Goal: Information Seeking & Learning: Learn about a topic

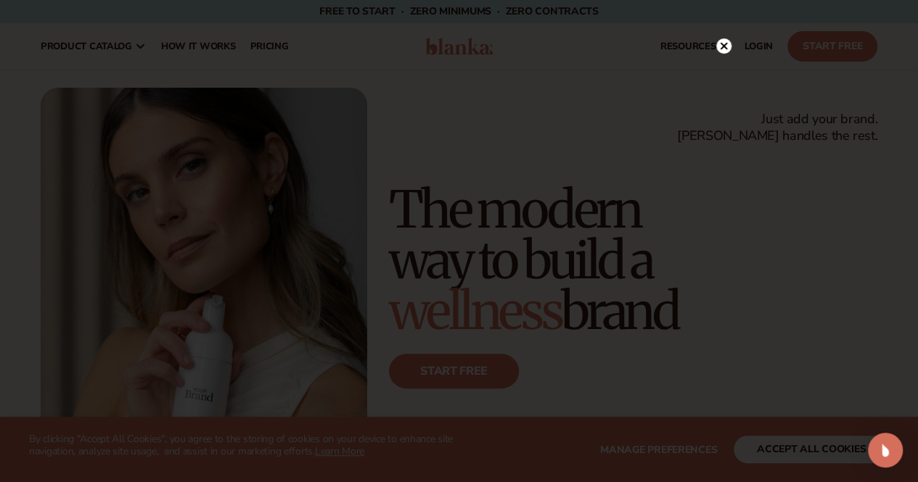
click at [723, 40] on circle at bounding box center [723, 45] width 15 height 15
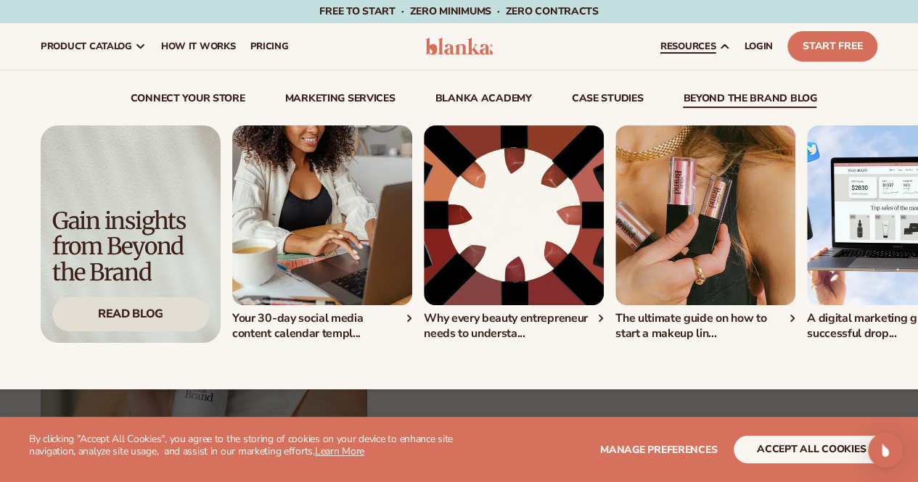
click at [160, 318] on div "Read Blog" at bounding box center [130, 314] width 157 height 34
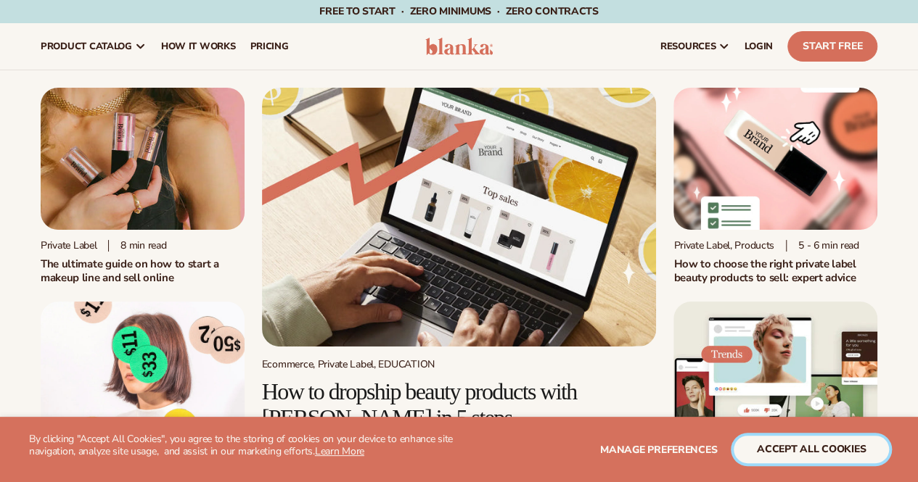
click at [801, 448] on button "accept all cookies" at bounding box center [810, 450] width 155 height 28
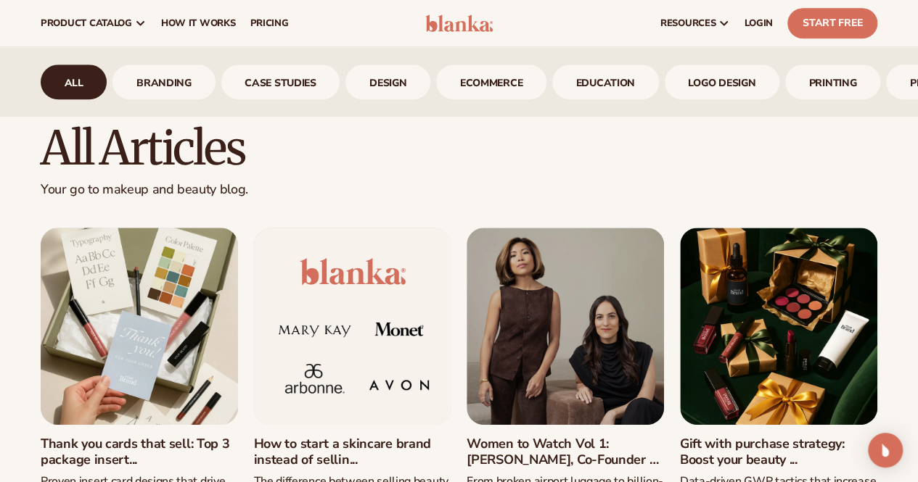
scroll to position [377, 0]
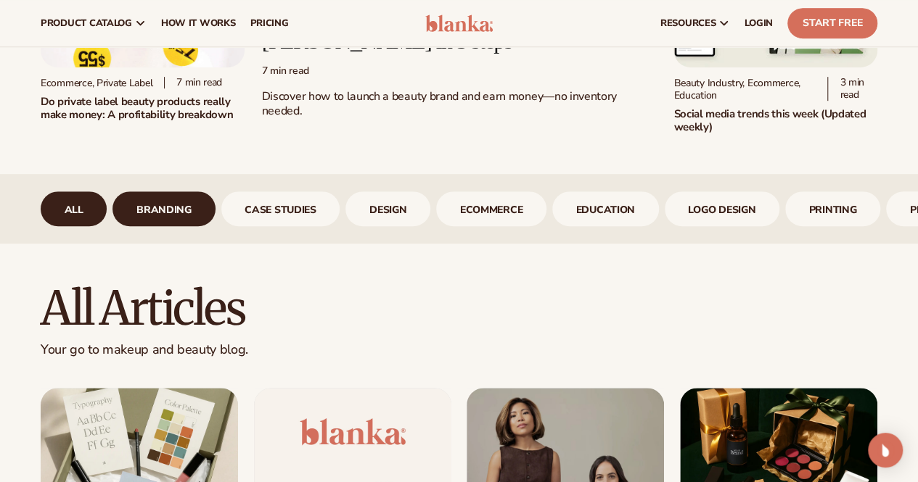
click at [205, 217] on link "branding" at bounding box center [163, 208] width 102 height 35
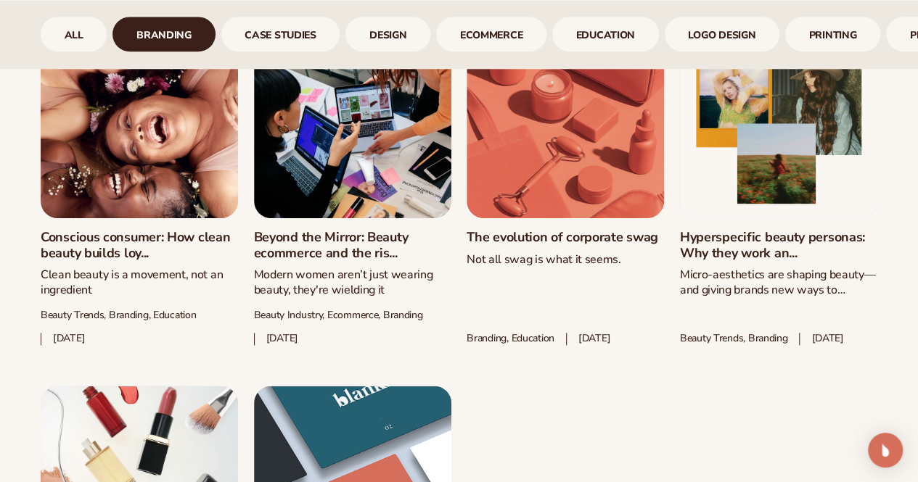
scroll to position [754, 0]
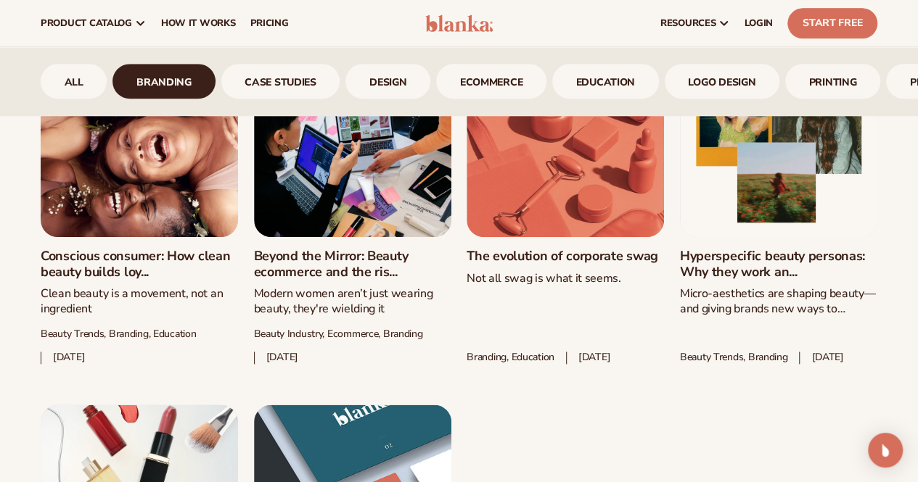
click at [300, 249] on link "Beyond the Mirror: Beauty ecommerce and the ris..." at bounding box center [352, 264] width 197 height 31
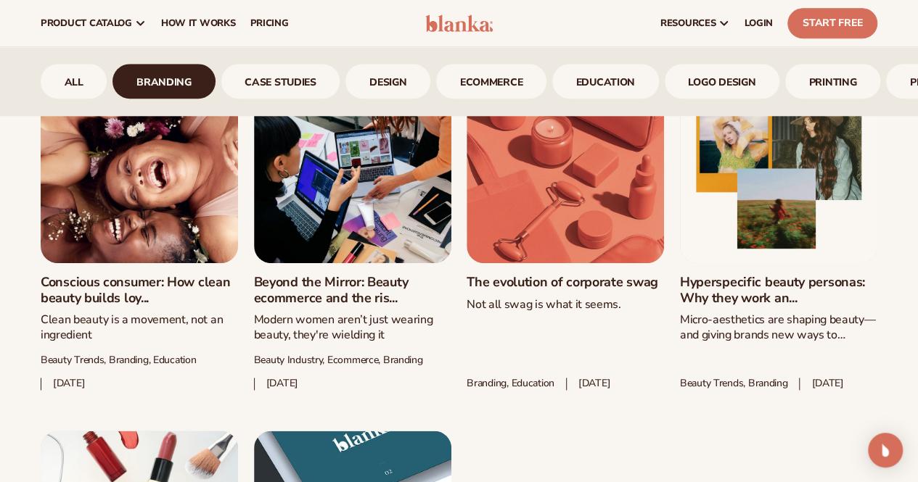
scroll to position [707, 0]
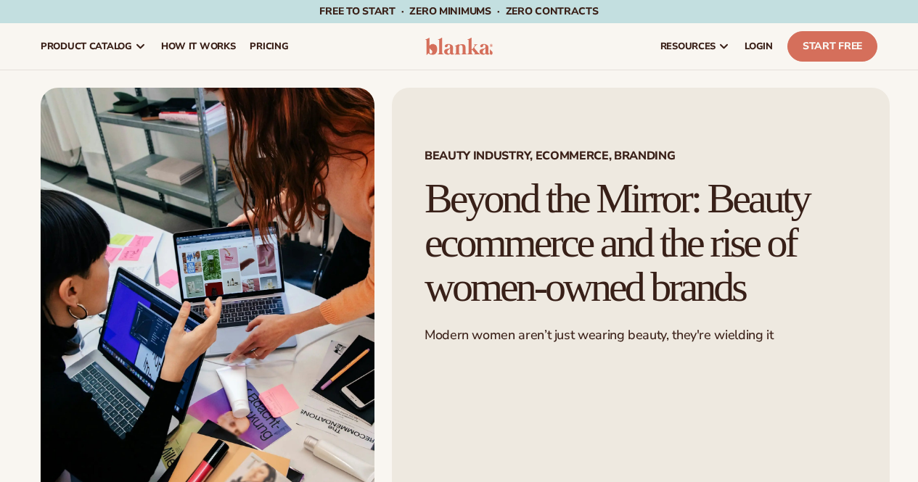
scroll to position [348, 0]
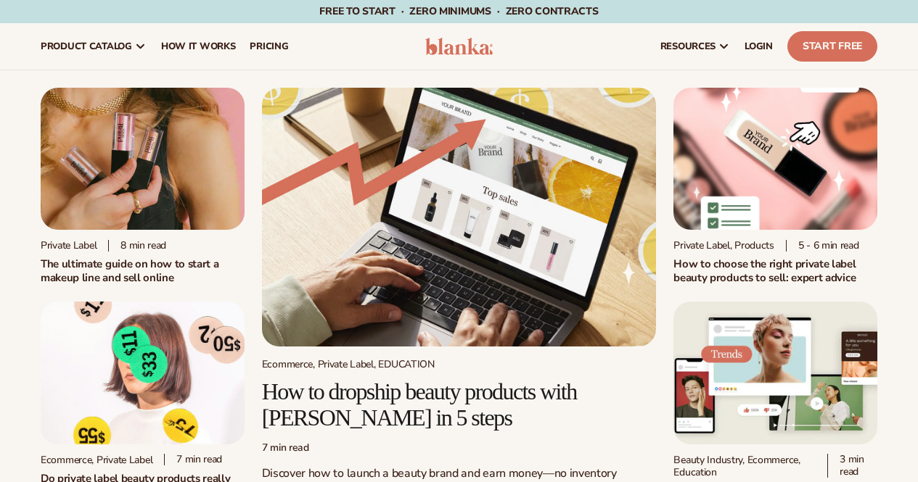
scroll to position [725, 0]
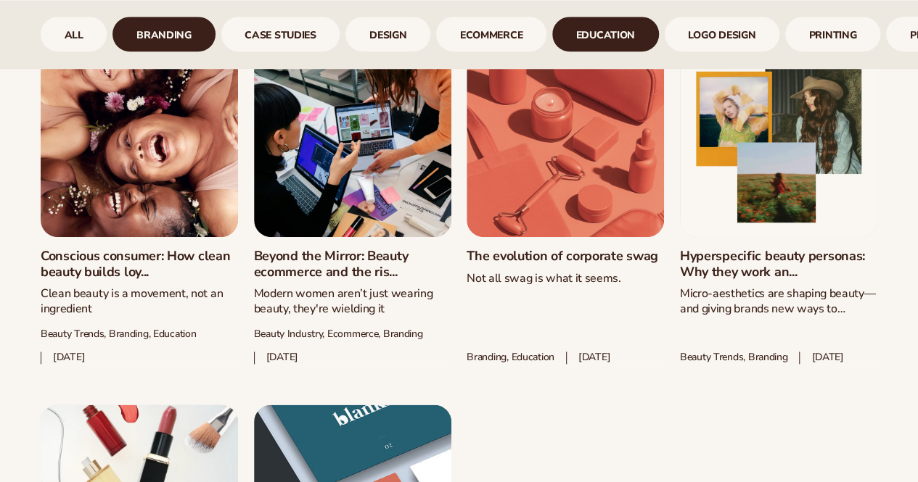
click at [588, 46] on link "Education" at bounding box center [605, 34] width 107 height 35
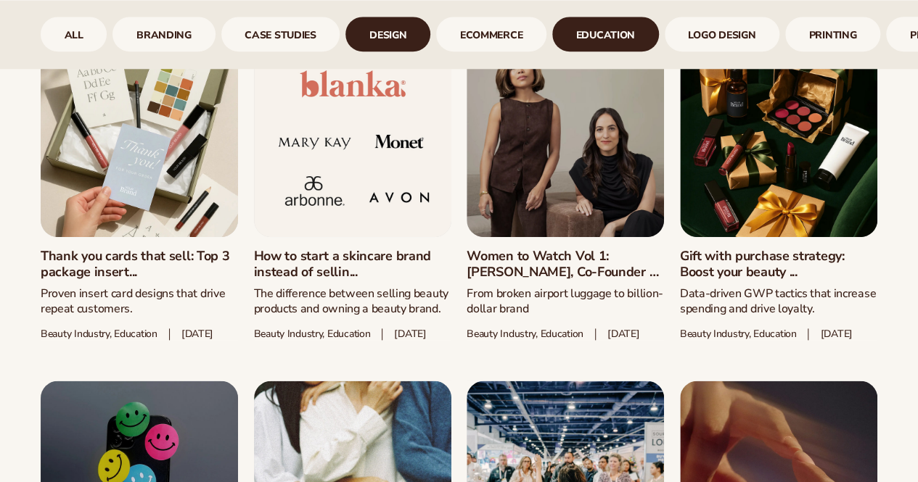
click at [400, 18] on link "design" at bounding box center [387, 34] width 85 height 35
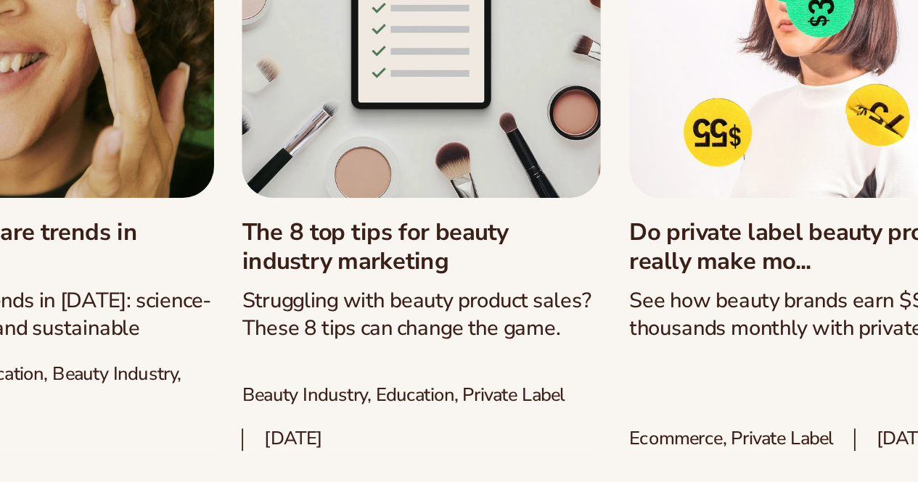
scroll to position [725, 0]
